Goal: Task Accomplishment & Management: Manage account settings

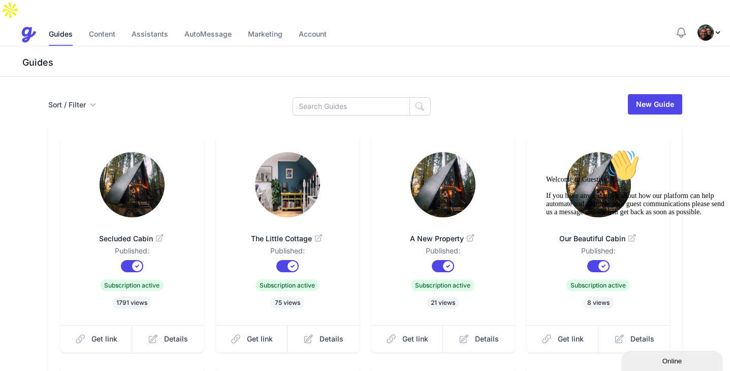
click at [476, 52] on div "Guides" at bounding box center [365, 61] width 730 height 30
click at [105, 24] on link "Content" at bounding box center [102, 35] width 26 height 22
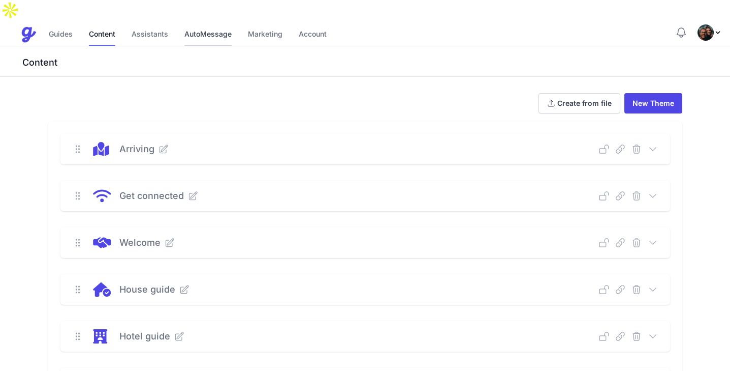
click at [213, 24] on link "AutoMessage" at bounding box center [207, 35] width 47 height 22
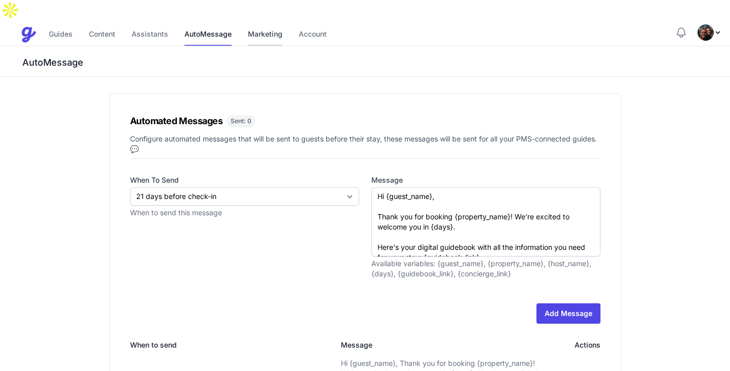
click at [267, 24] on link "Marketing" at bounding box center [265, 35] width 35 height 22
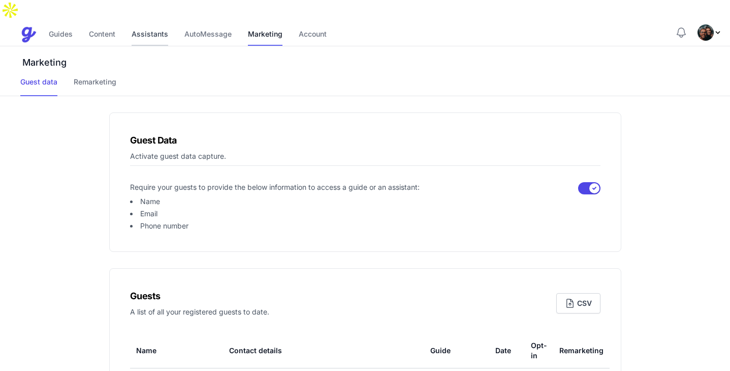
click at [157, 24] on link "Assistants" at bounding box center [150, 35] width 37 height 22
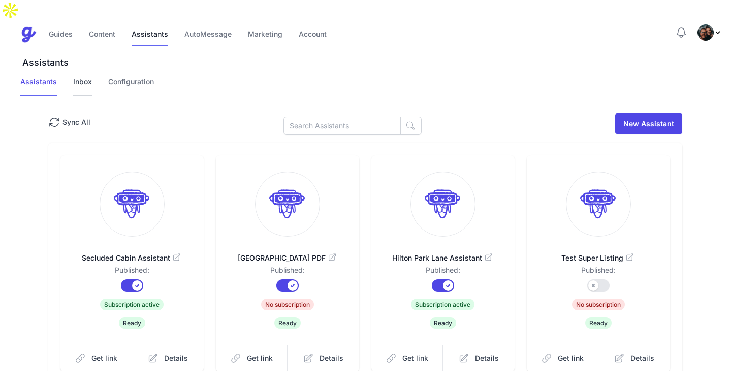
click at [82, 77] on link "Inbox" at bounding box center [82, 86] width 19 height 19
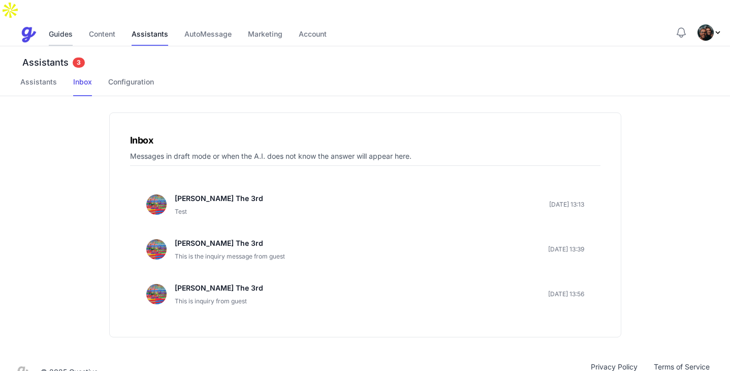
click at [56, 24] on link "Guides" at bounding box center [61, 35] width 24 height 22
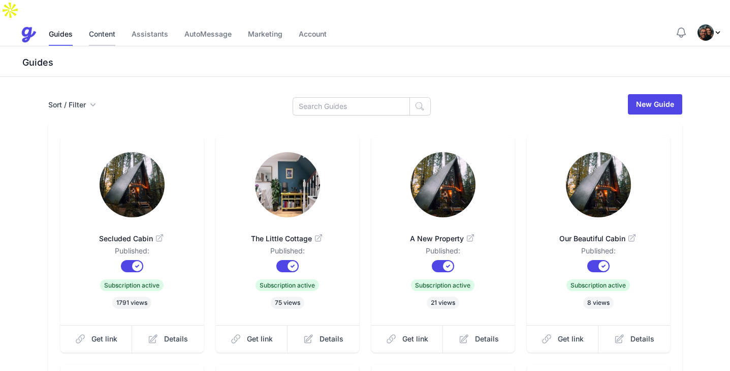
click at [111, 24] on link "Content" at bounding box center [102, 35] width 26 height 22
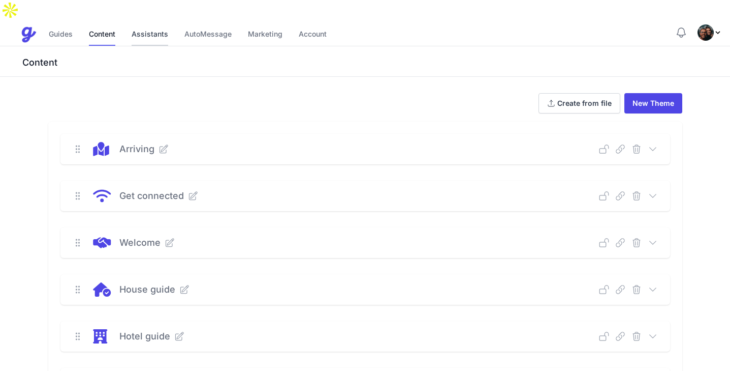
click at [150, 24] on link "Assistants" at bounding box center [150, 35] width 37 height 22
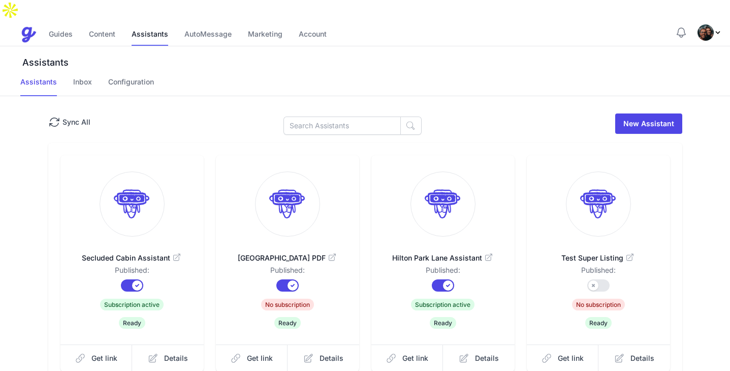
click at [199, 46] on div "Assistants Assistants Inbox Configuration" at bounding box center [365, 71] width 730 height 50
click at [200, 24] on link "AutoMessage" at bounding box center [207, 35] width 47 height 22
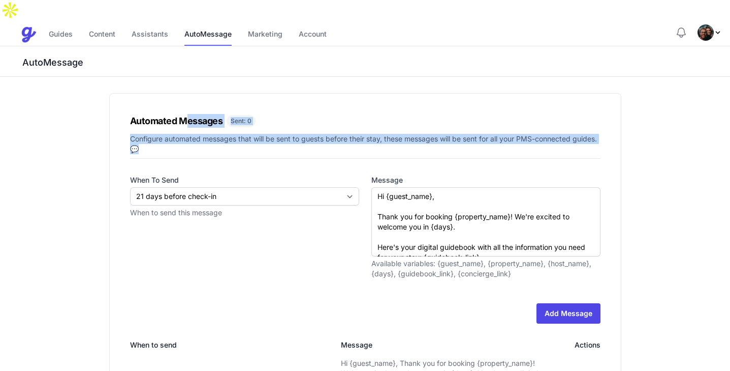
drag, startPoint x: 188, startPoint y: 129, endPoint x: 188, endPoint y: 102, distance: 27.4
click at [188, 102] on div "Automated Messages Sent: 0 Configure automated messages that will be sent to gu…" at bounding box center [365, 348] width 512 height 510
click at [188, 114] on h1 "Automated Messages" at bounding box center [176, 121] width 93 height 14
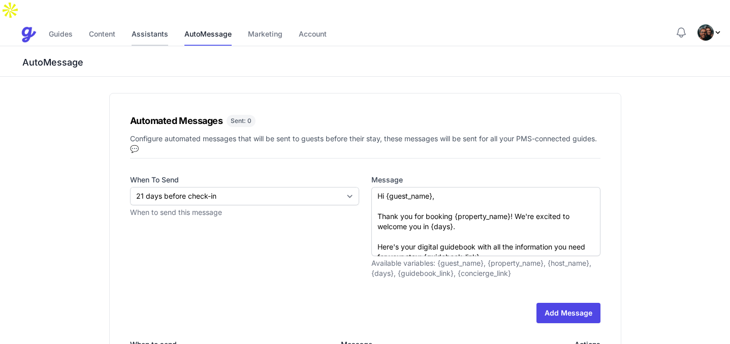
click at [147, 24] on link "Assistants" at bounding box center [150, 35] width 37 height 22
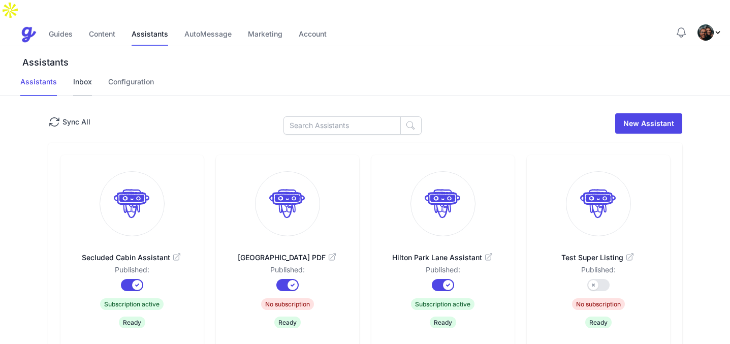
click at [83, 77] on link "Inbox" at bounding box center [82, 86] width 19 height 19
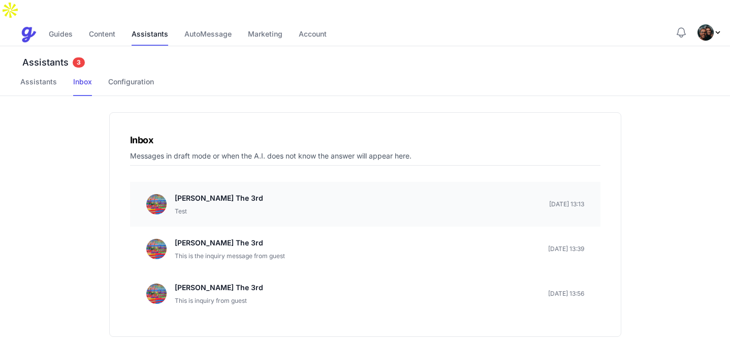
click at [219, 192] on p "[PERSON_NAME] The 3rd" at bounding box center [219, 198] width 88 height 12
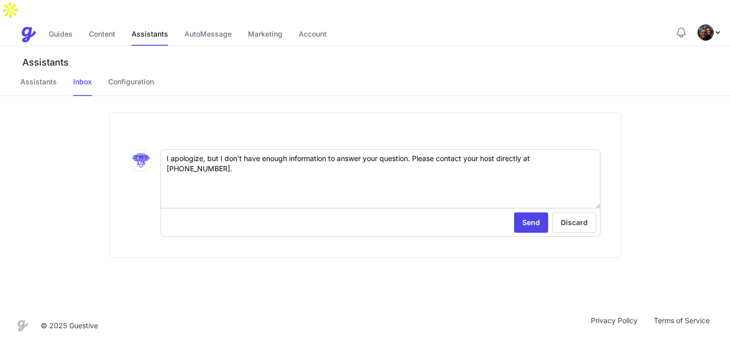
click at [234, 233] on div ".cls-1 { stroke-width: 0px; } I apologize, but I don't have enough information …" at bounding box center [365, 184] width 512 height 145
click at [82, 77] on link "Inbox" at bounding box center [82, 86] width 19 height 19
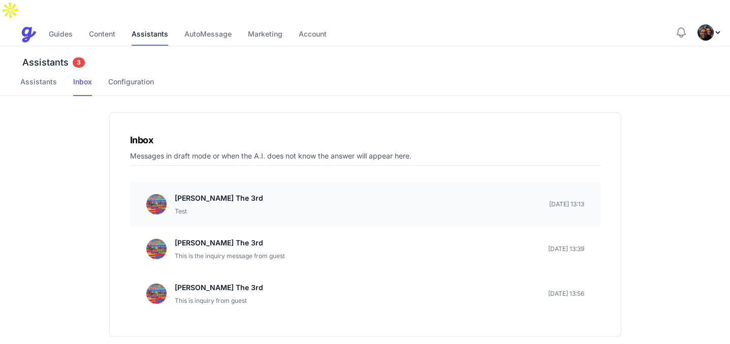
click at [250, 192] on div "[PERSON_NAME] The 3rd Test [DATE] 13:13" at bounding box center [365, 204] width 438 height 24
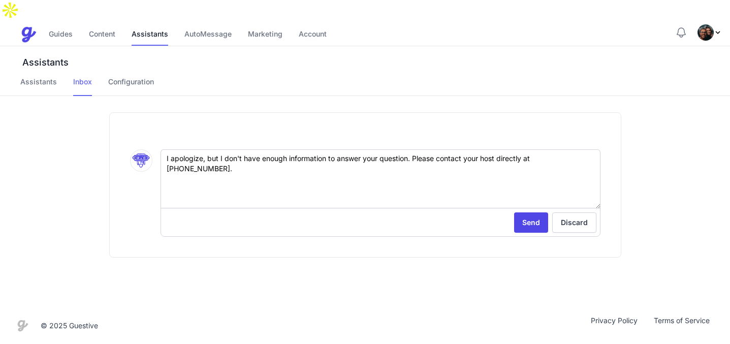
click at [80, 77] on link "Inbox" at bounding box center [82, 86] width 19 height 19
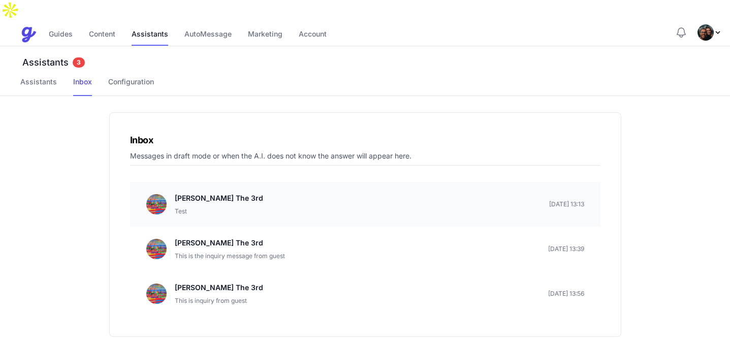
click at [230, 192] on p "[PERSON_NAME] The 3rd" at bounding box center [219, 198] width 88 height 12
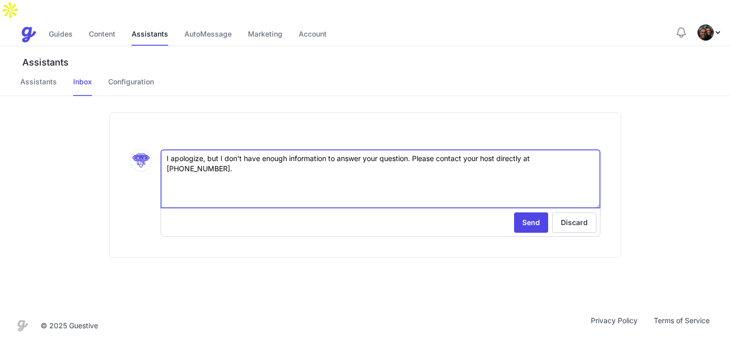
drag, startPoint x: 169, startPoint y: 142, endPoint x: 546, endPoint y: 139, distance: 377.6
click at [546, 149] on textarea "I apologize, but I don't have enough information to answer your question. Pleas…" at bounding box center [381, 178] width 440 height 59
click at [451, 153] on textarea "I apologize, but I don't have enough information to answer your question. Pleas…" at bounding box center [381, 178] width 440 height 59
drag, startPoint x: 568, startPoint y: 143, endPoint x: 232, endPoint y: 141, distance: 335.9
click at [232, 149] on textarea "I apologize, but I don't have enough information to answer your question. Pleas…" at bounding box center [381, 178] width 440 height 59
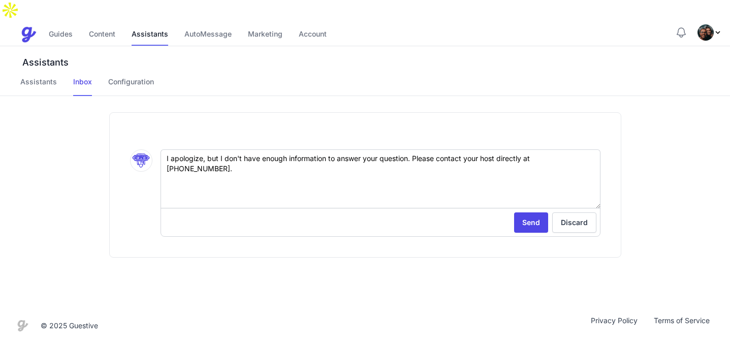
click at [270, 112] on div ".cls-1 { stroke-width: 0px; } I apologize, but I don't have enough information …" at bounding box center [365, 184] width 512 height 145
click at [87, 77] on link "Inbox" at bounding box center [82, 86] width 19 height 19
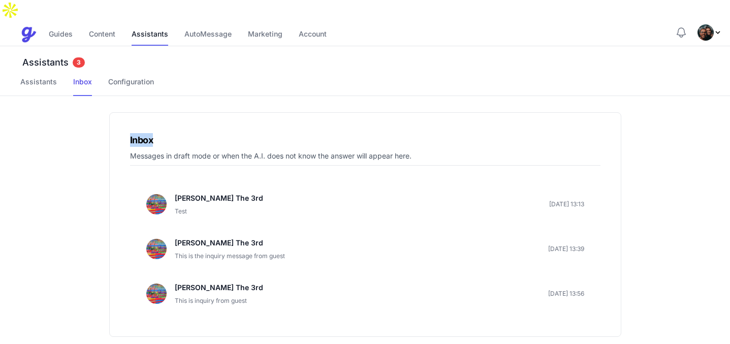
drag, startPoint x: 557, startPoint y: 110, endPoint x: 544, endPoint y: 120, distance: 15.9
click at [545, 120] on div "Inbox Messages in draft mode or when the A.I. does not know the answer will app…" at bounding box center [365, 224] width 512 height 225
click at [544, 133] on h1 "Inbox" at bounding box center [365, 140] width 471 height 14
click at [593, 112] on div "Inbox Messages in draft mode or when the A.I. does not know the answer will app…" at bounding box center [365, 224] width 512 height 225
click at [292, 192] on div "[PERSON_NAME] The 3rd Test [DATE] 13:13" at bounding box center [365, 204] width 438 height 24
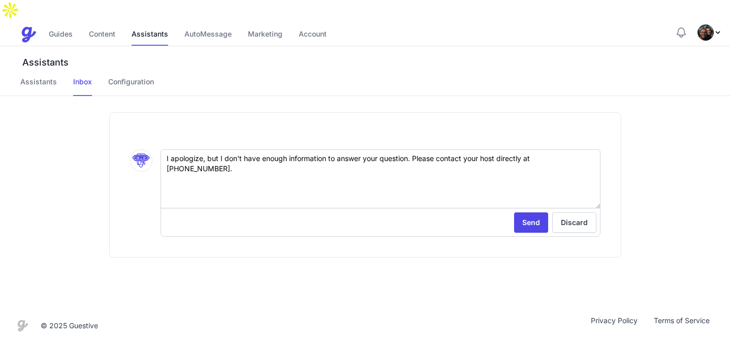
click at [668, 138] on div ".cls-1 { stroke-width: 0px; } I apologize, but I don't have enough information …" at bounding box center [365, 201] width 730 height 211
click at [565, 212] on link "Discard" at bounding box center [574, 222] width 44 height 20
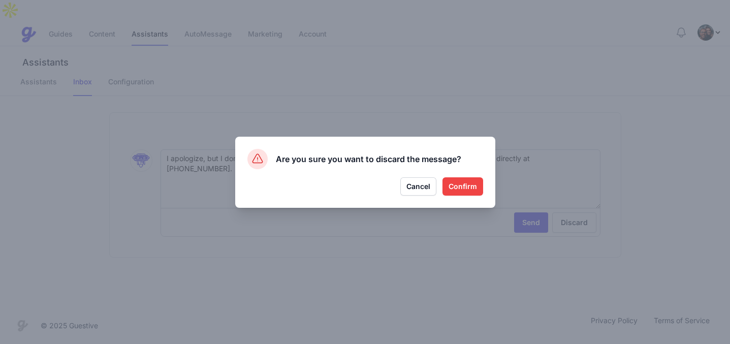
click at [460, 189] on button "Confirm" at bounding box center [463, 186] width 41 height 18
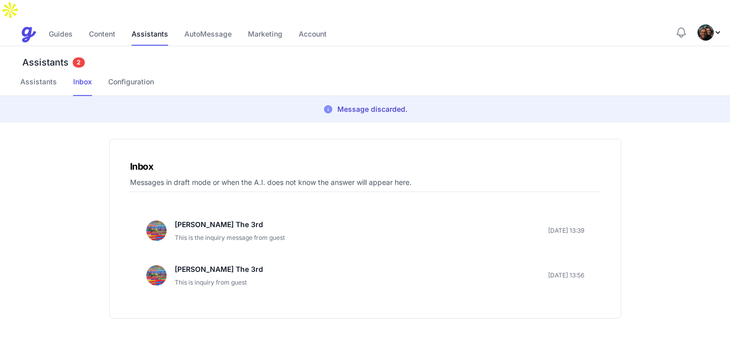
click at [576, 139] on div "Inbox Messages in draft mode or when the A.I. does not know the answer will app…" at bounding box center [365, 229] width 512 height 180
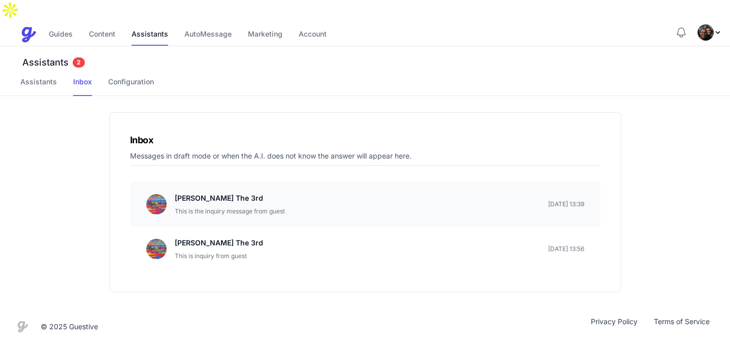
click at [250, 206] on p "This is the inquiry message from guest" at bounding box center [230, 211] width 110 height 10
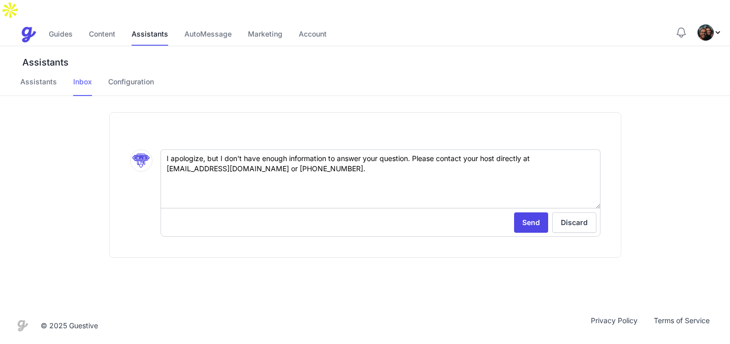
click at [87, 77] on link "Inbox" at bounding box center [82, 86] width 19 height 19
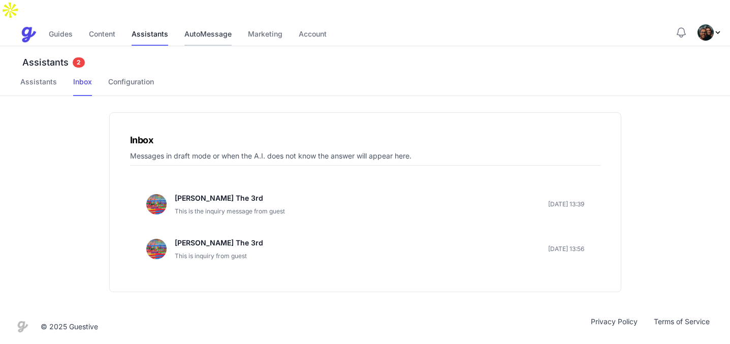
click at [203, 24] on link "AutoMessage" at bounding box center [207, 35] width 47 height 22
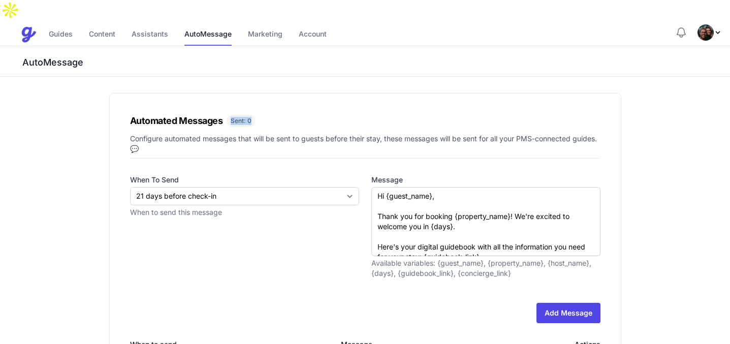
drag, startPoint x: 235, startPoint y: 100, endPoint x: 273, endPoint y: 100, distance: 38.1
click at [273, 100] on div "Automated Messages Sent: 0 Configure automated messages that will be sent to gu…" at bounding box center [365, 348] width 512 height 510
click at [274, 138] on div "Automated Messages Sent: 0 Configure automated messages that will be sent to gu…" at bounding box center [365, 348] width 512 height 510
drag, startPoint x: 230, startPoint y: 100, endPoint x: 309, endPoint y: 100, distance: 78.8
click at [309, 100] on div "Automated Messages Sent: 0 Configure automated messages that will be sent to gu…" at bounding box center [365, 348] width 512 height 510
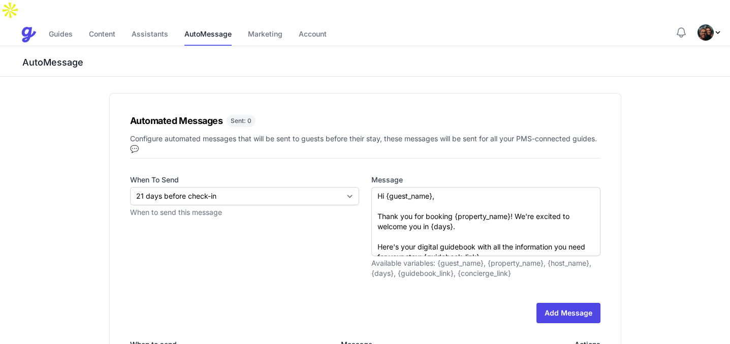
click at [312, 100] on div "Automated Messages Sent: 0 Configure automated messages that will be sent to gu…" at bounding box center [365, 348] width 512 height 510
click at [324, 24] on link "Account" at bounding box center [313, 35] width 28 height 22
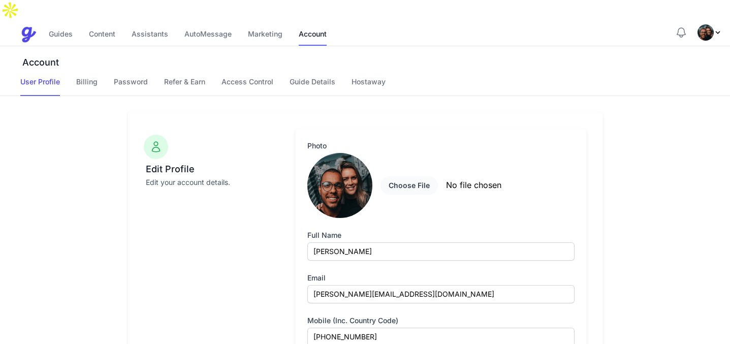
click at [385, 77] on nav "User Profile Billing Password Refer & Earn Access Control Guide Details Hostaway" at bounding box center [375, 86] width 710 height 19
click at [375, 77] on link "Hostaway" at bounding box center [369, 86] width 34 height 19
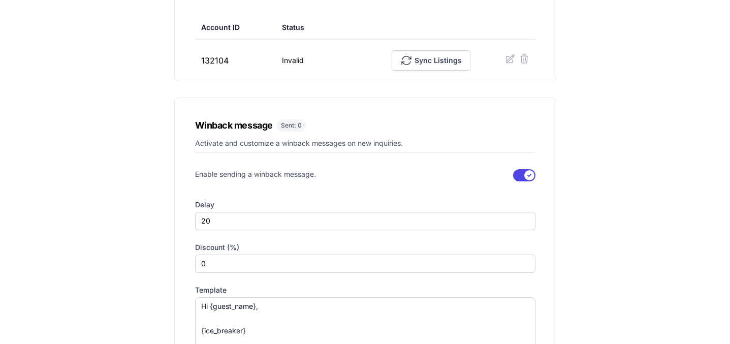
scroll to position [175, 0]
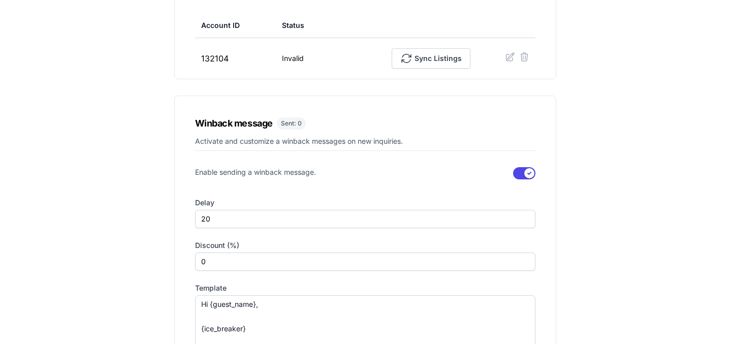
drag, startPoint x: 286, startPoint y: 109, endPoint x: 338, endPoint y: 110, distance: 52.4
click at [338, 109] on div "Winback message Sent: 0 Activate and customize a winback messages on new inquir…" at bounding box center [365, 259] width 382 height 326
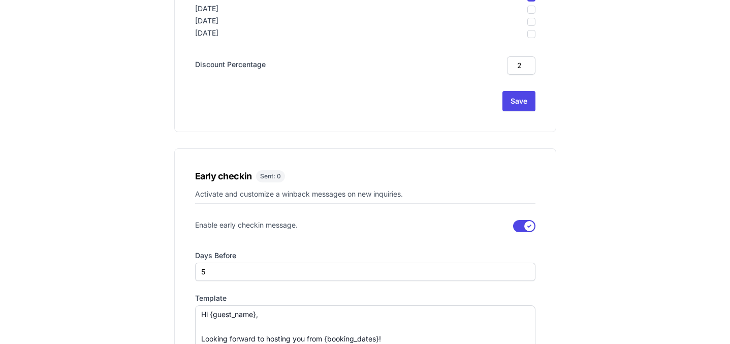
scroll to position [843, 0]
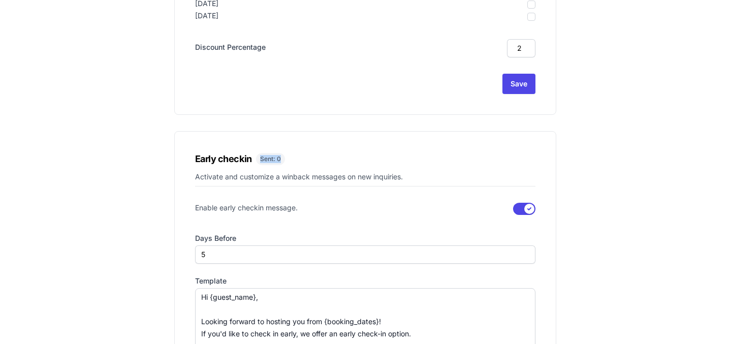
drag, startPoint x: 262, startPoint y: 139, endPoint x: 299, endPoint y: 139, distance: 37.6
click at [299, 139] on div "Early checkin Sent: 0 Activate and customize a winback messages on new inquirie…" at bounding box center [365, 273] width 382 height 284
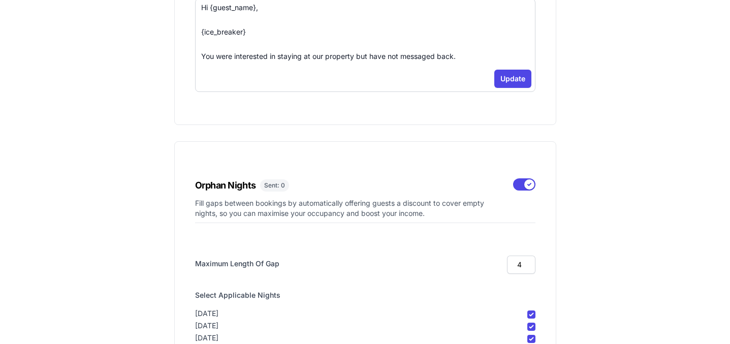
scroll to position [0, 0]
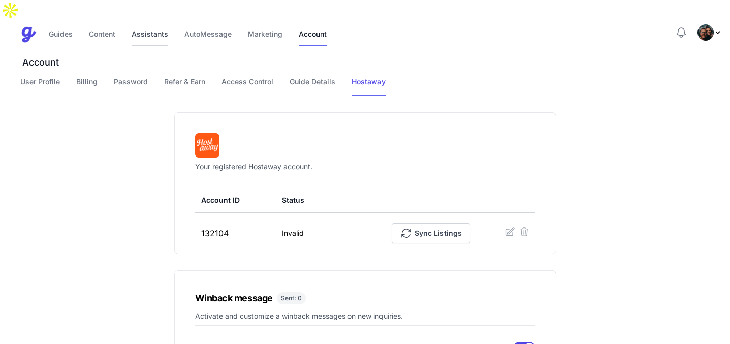
click at [145, 24] on link "Assistants" at bounding box center [150, 35] width 37 height 22
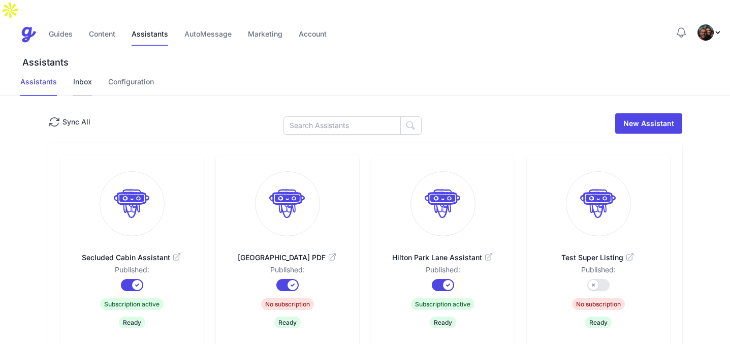
click at [82, 77] on link "Inbox" at bounding box center [82, 86] width 19 height 19
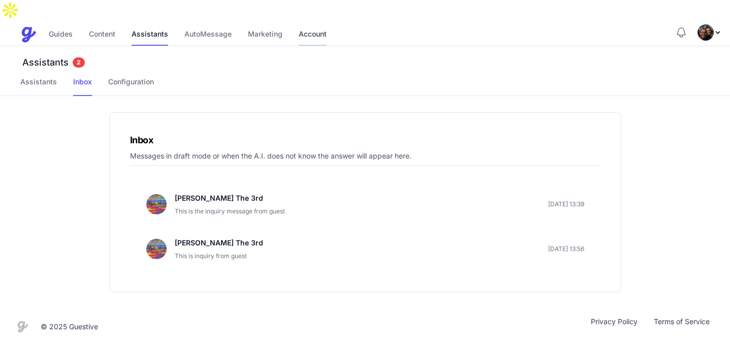
click at [306, 24] on link "Account" at bounding box center [313, 35] width 28 height 22
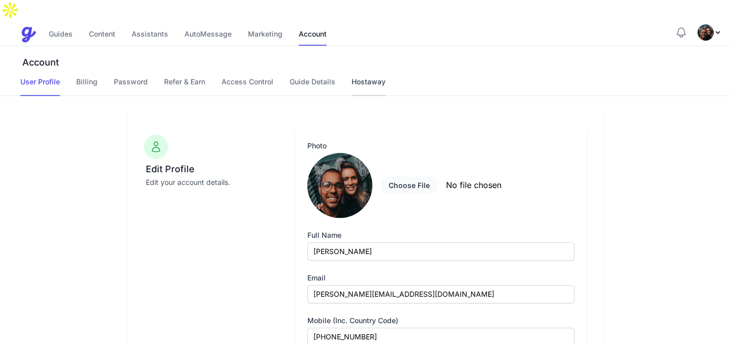
click at [376, 77] on link "Hostaway" at bounding box center [369, 86] width 34 height 19
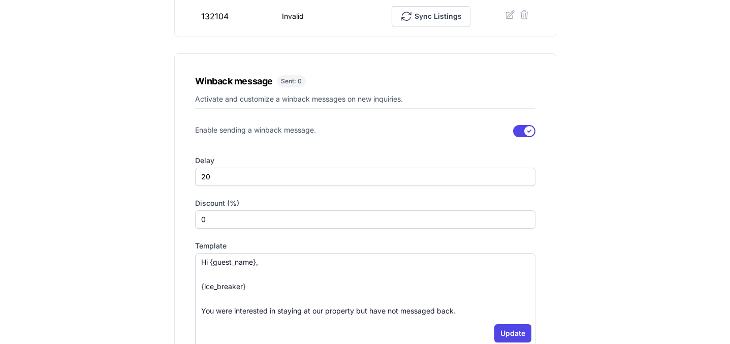
scroll to position [217, 0]
drag, startPoint x: 284, startPoint y: 58, endPoint x: 321, endPoint y: 58, distance: 36.6
click at [321, 58] on div "Winback message Sent: 0 Activate and customize a winback messages on new inquir…" at bounding box center [365, 217] width 382 height 326
click at [322, 58] on div "Winback message Sent: 0 Activate and customize a winback messages on new inquir…" at bounding box center [365, 217] width 382 height 326
drag, startPoint x: 279, startPoint y: 58, endPoint x: 312, endPoint y: 59, distance: 32.5
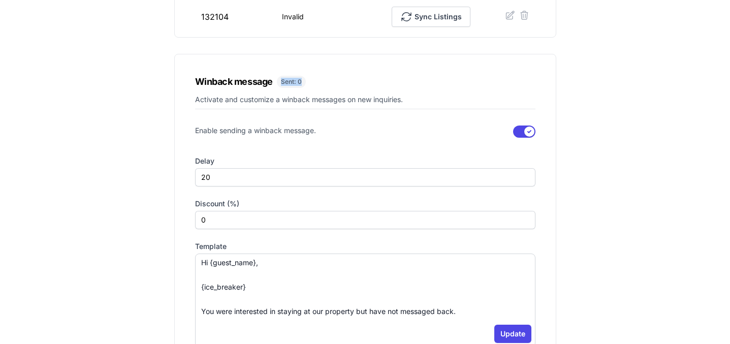
click at [312, 59] on div "Winback message Sent: 0 Activate and customize a winback messages on new inquir…" at bounding box center [365, 217] width 382 height 326
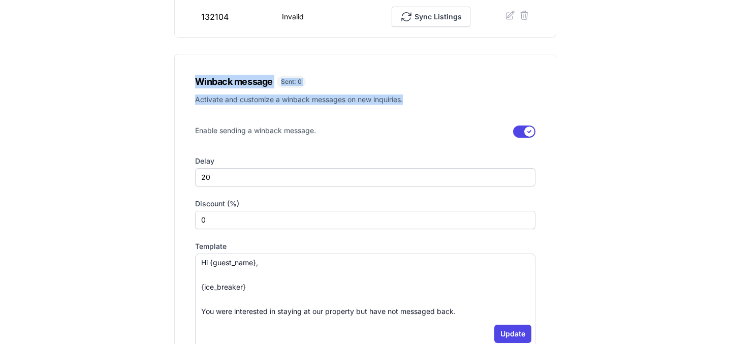
drag, startPoint x: 187, startPoint y: 57, endPoint x: 415, endPoint y: 84, distance: 230.3
click at [418, 84] on div "Winback message Sent: 0 Activate and customize a winback messages on new inquir…" at bounding box center [365, 217] width 382 height 326
click at [415, 95] on p "Activate and customize a winback messages on new inquiries." at bounding box center [365, 102] width 341 height 15
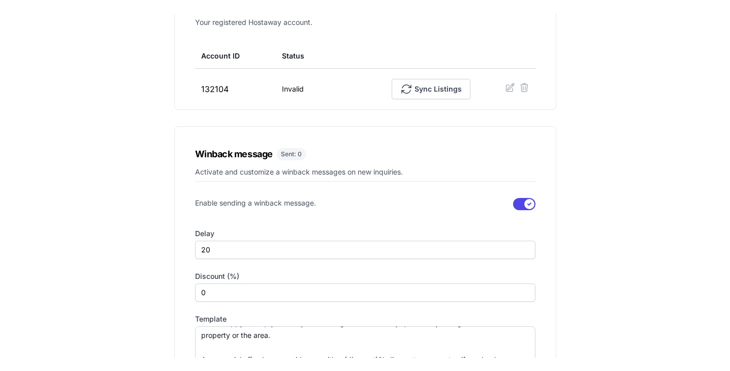
scroll to position [0, 0]
